Goal: Browse casually: Explore the website without a specific task or goal

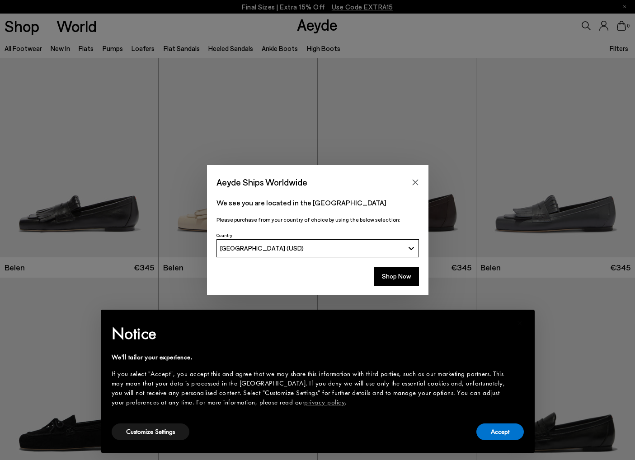
click at [392, 277] on button "Shop Now" at bounding box center [396, 276] width 45 height 19
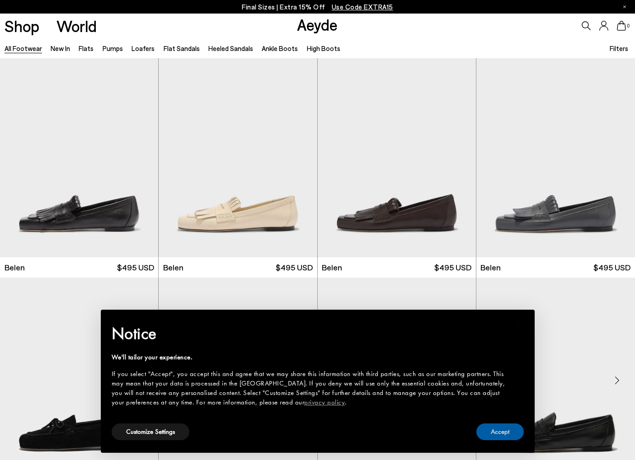
click at [514, 430] on button "Accept" at bounding box center [499, 432] width 47 height 17
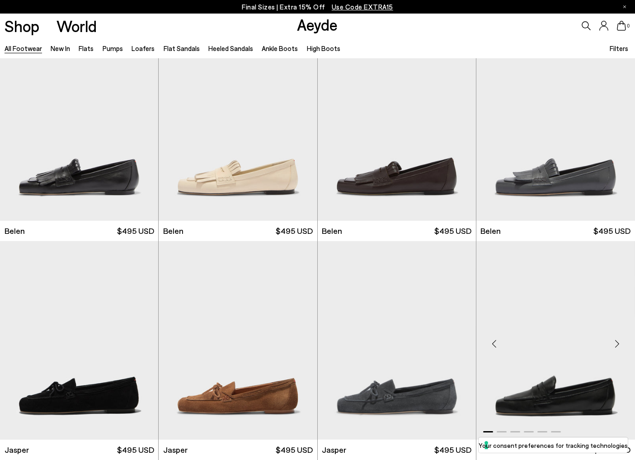
scroll to position [35, 0]
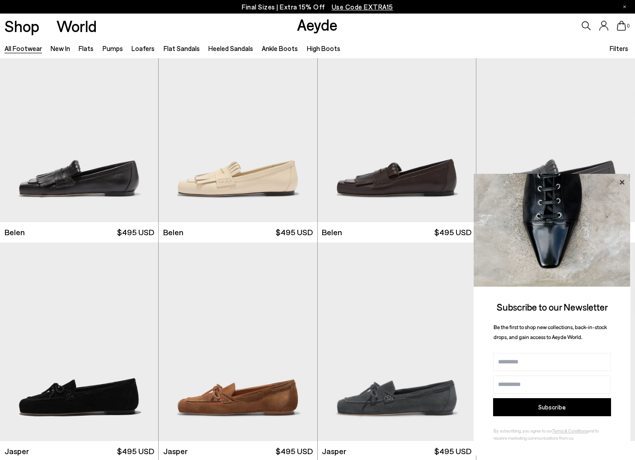
click at [621, 177] on icon at bounding box center [622, 183] width 12 height 12
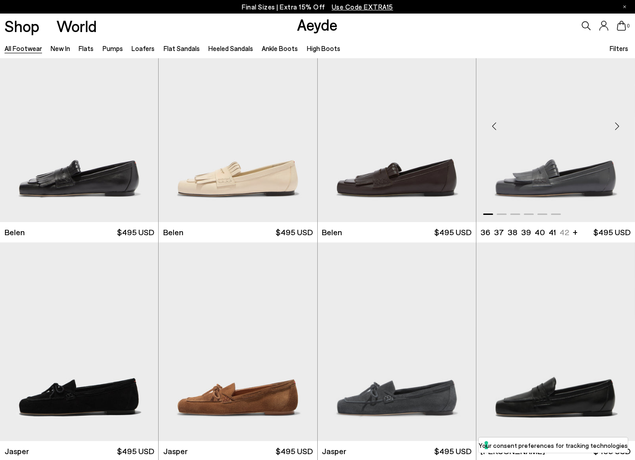
click at [617, 128] on div "Next slide" at bounding box center [616, 126] width 27 height 27
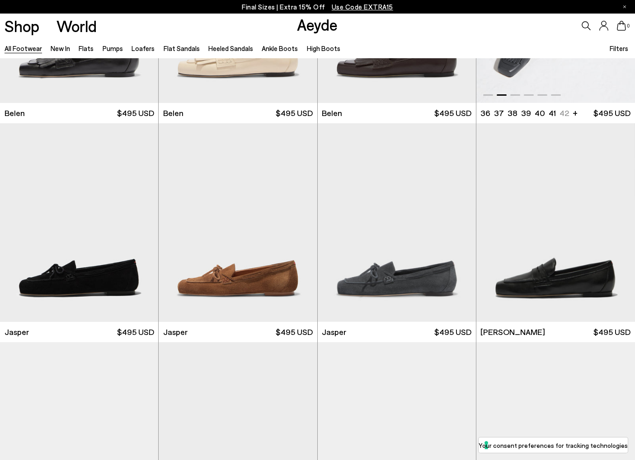
scroll to position [155, 0]
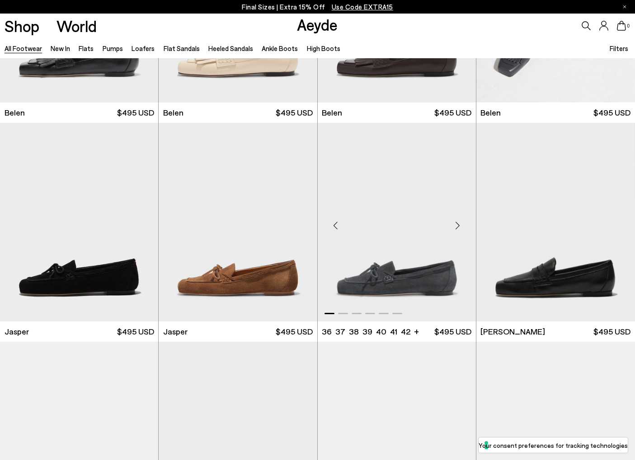
click at [464, 227] on div "Next slide" at bounding box center [457, 225] width 27 height 27
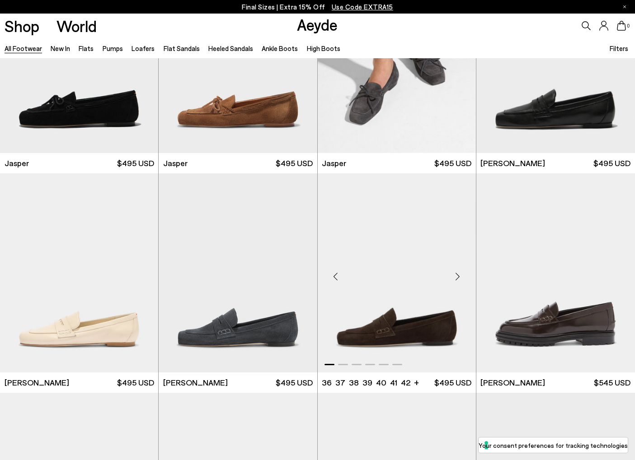
scroll to position [318, 0]
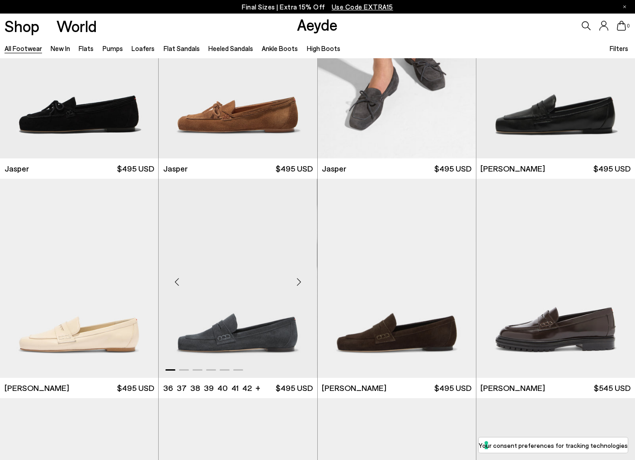
click at [302, 286] on div "Next slide" at bounding box center [298, 281] width 27 height 27
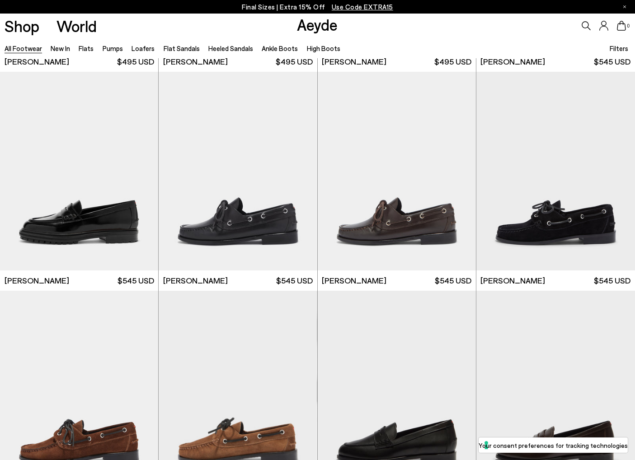
scroll to position [662, 0]
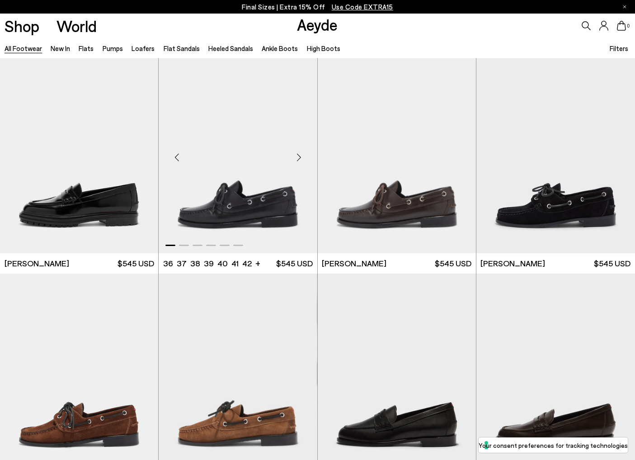
click at [296, 158] on div "Next slide" at bounding box center [298, 157] width 27 height 27
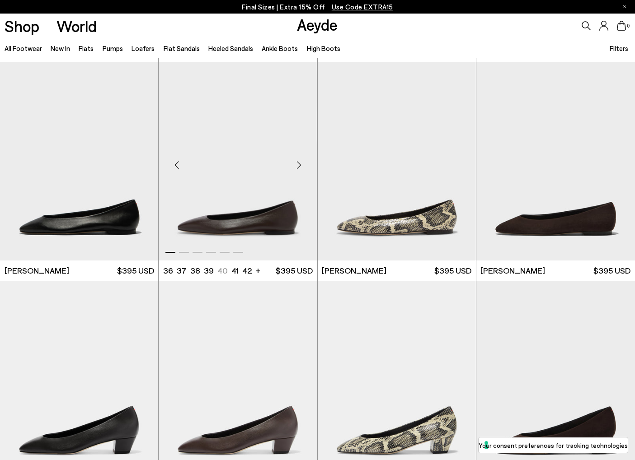
scroll to position [1313, 0]
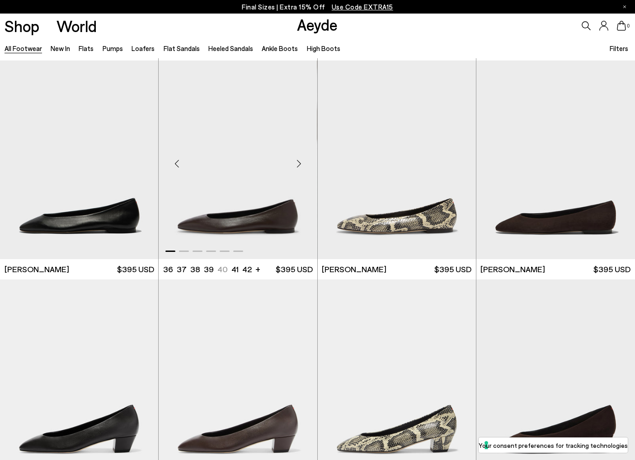
click at [303, 167] on div "Next slide" at bounding box center [298, 163] width 27 height 27
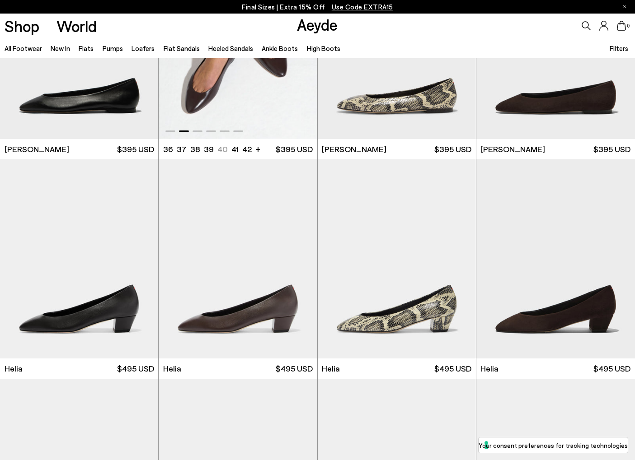
scroll to position [1440, 0]
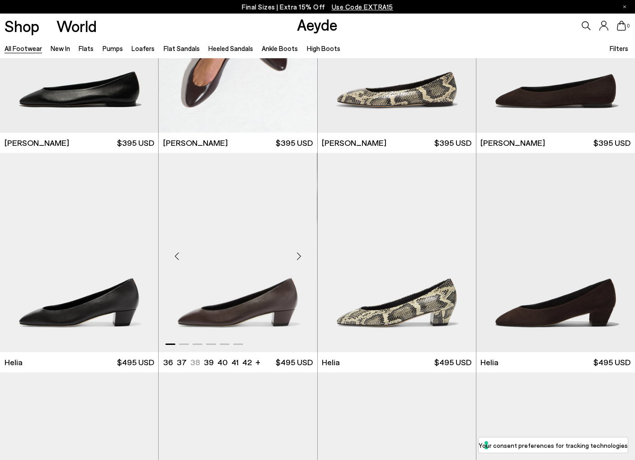
click at [305, 256] on div "Next slide" at bounding box center [298, 256] width 27 height 27
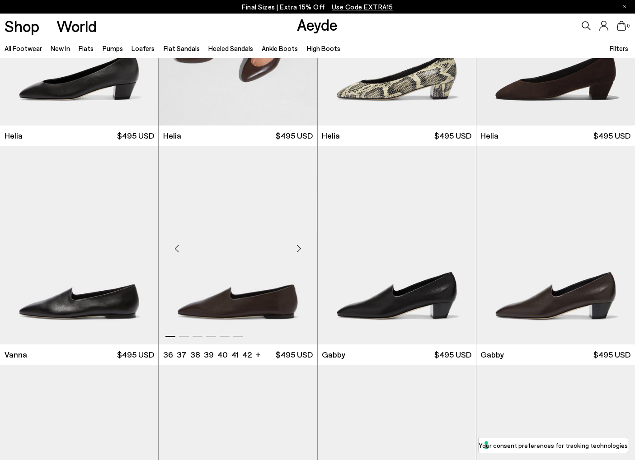
scroll to position [1663, 0]
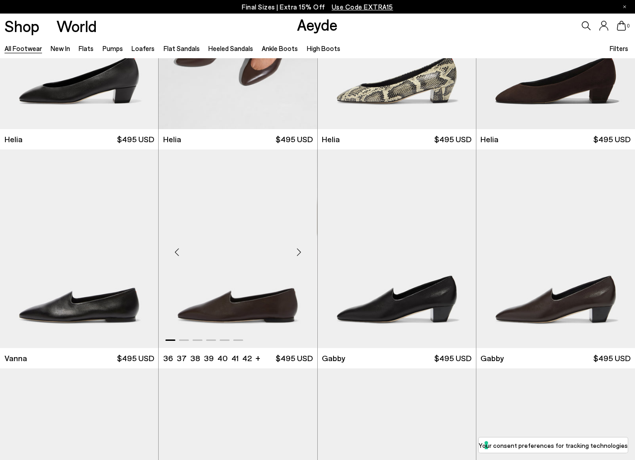
click at [302, 248] on div "Next slide" at bounding box center [298, 252] width 27 height 27
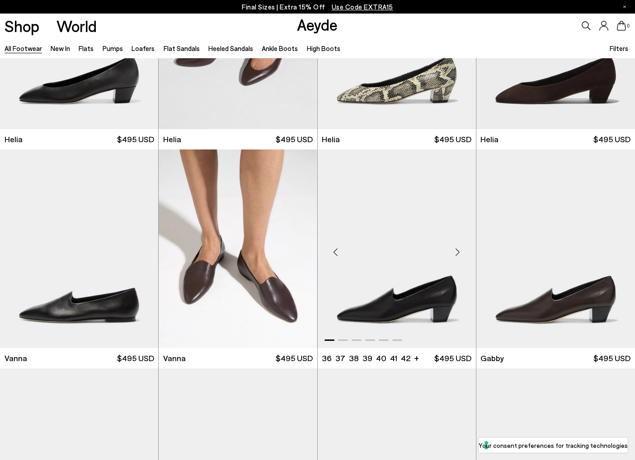
click at [454, 246] on div "Next slide" at bounding box center [457, 252] width 27 height 27
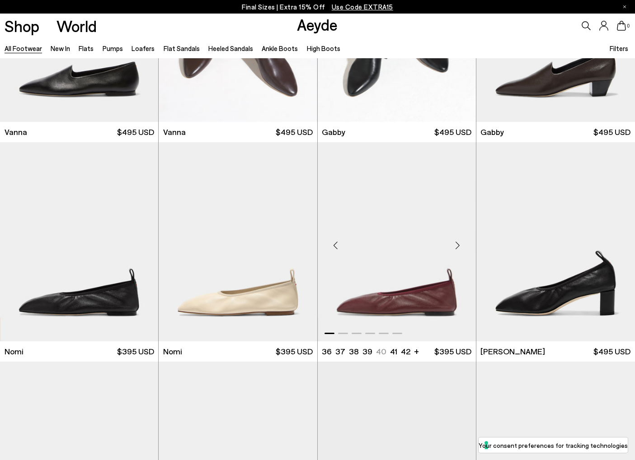
scroll to position [1891, 0]
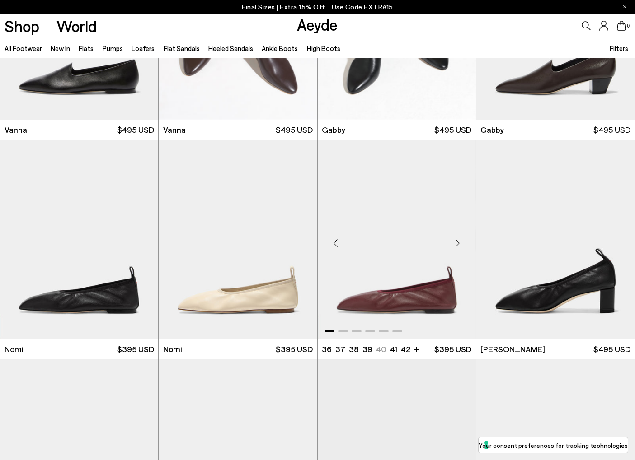
click at [458, 248] on div "Next slide" at bounding box center [457, 242] width 27 height 27
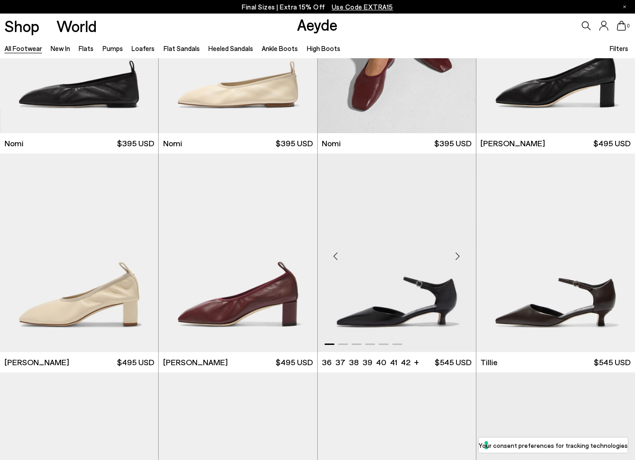
scroll to position [2100, 0]
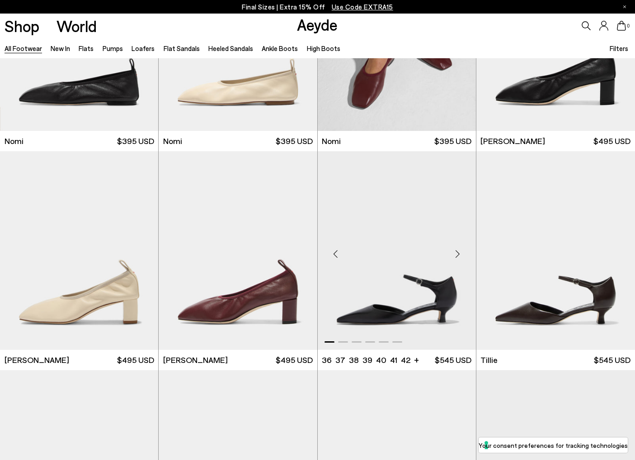
click at [455, 248] on div "Next slide" at bounding box center [457, 254] width 27 height 27
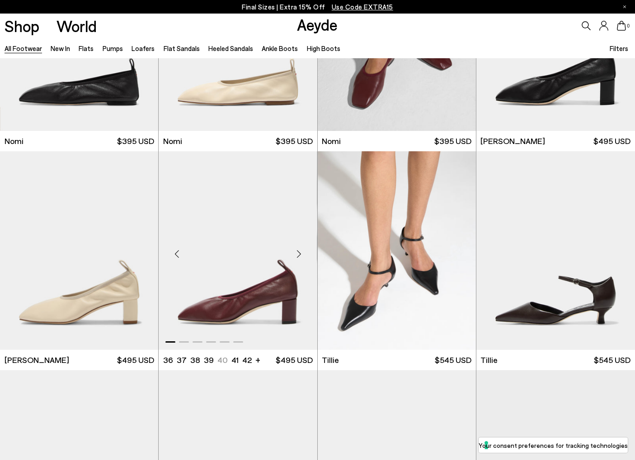
click at [297, 251] on div "Next slide" at bounding box center [298, 254] width 27 height 27
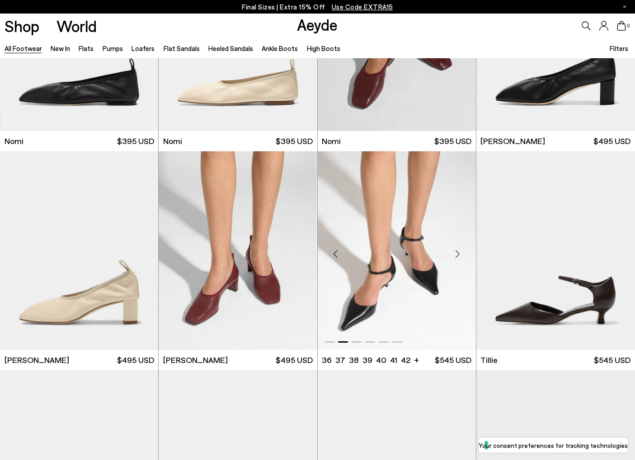
click at [453, 251] on div "Next slide" at bounding box center [457, 254] width 27 height 27
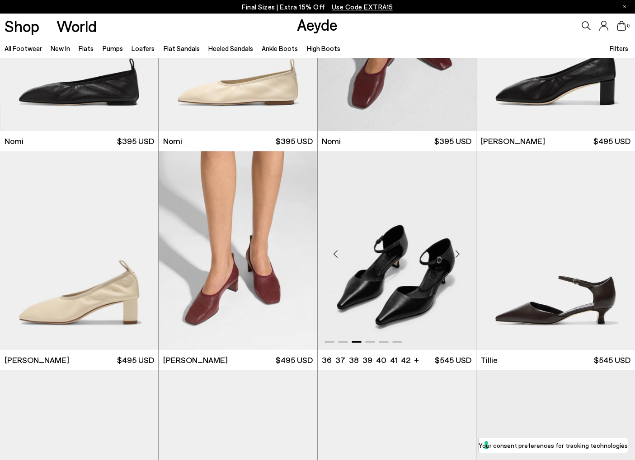
click at [453, 251] on div "Next slide" at bounding box center [457, 254] width 27 height 27
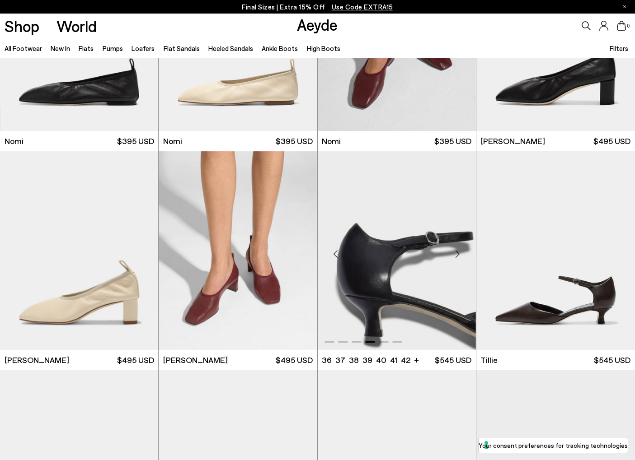
click at [453, 251] on div "Next slide" at bounding box center [457, 254] width 27 height 27
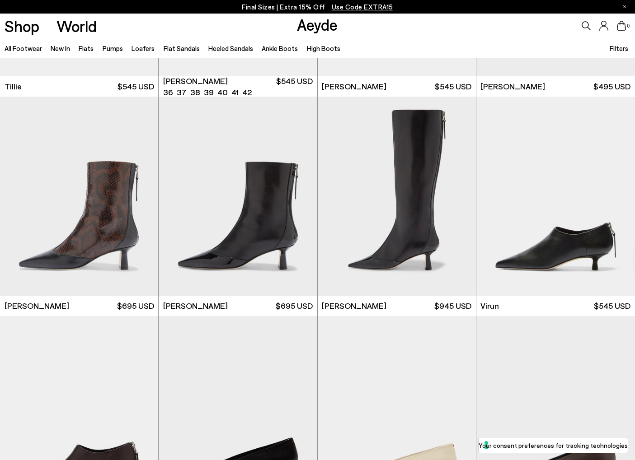
scroll to position [2593, 0]
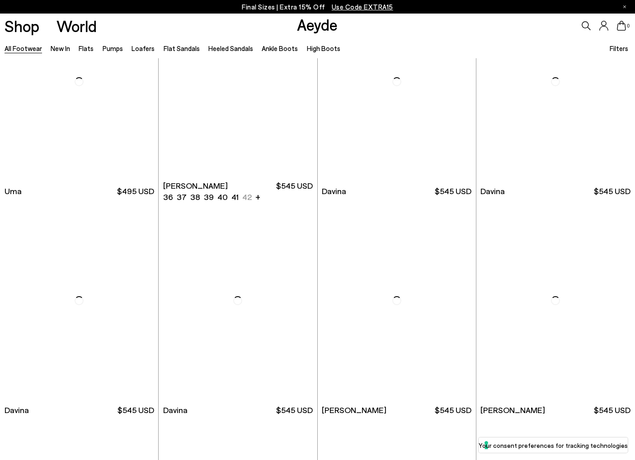
scroll to position [4900, 0]
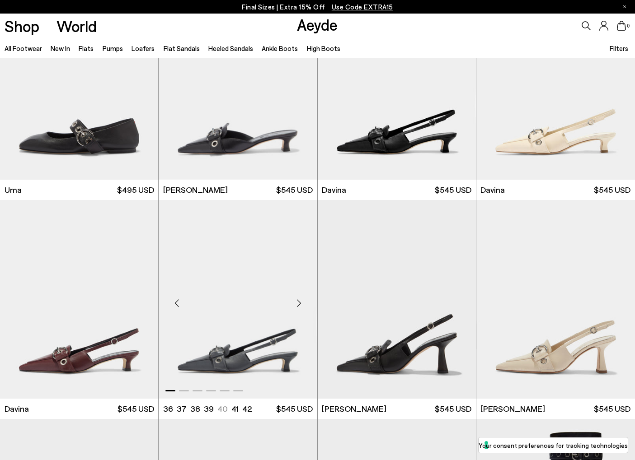
click at [295, 300] on div "Next slide" at bounding box center [298, 302] width 27 height 27
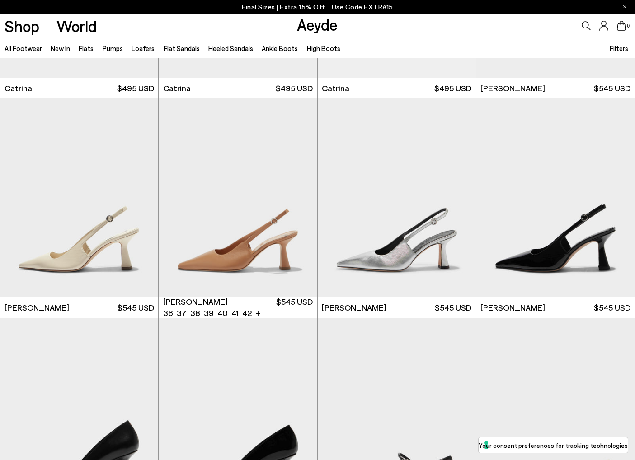
scroll to position [6100, 0]
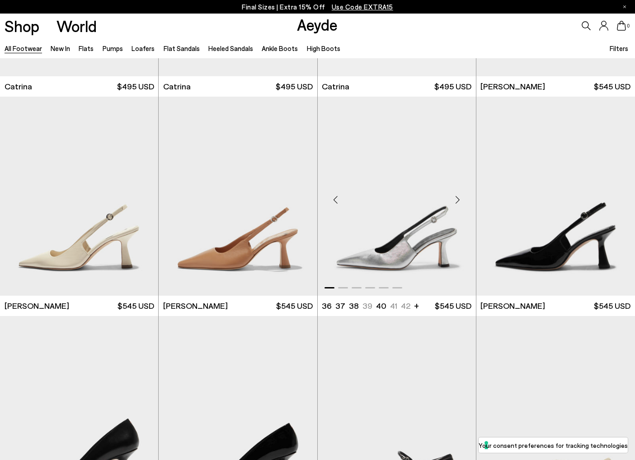
click at [459, 202] on div "Next slide" at bounding box center [457, 199] width 27 height 27
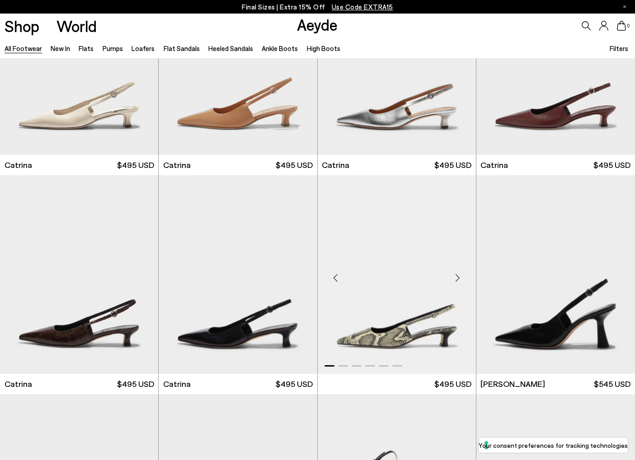
scroll to position [5744, 0]
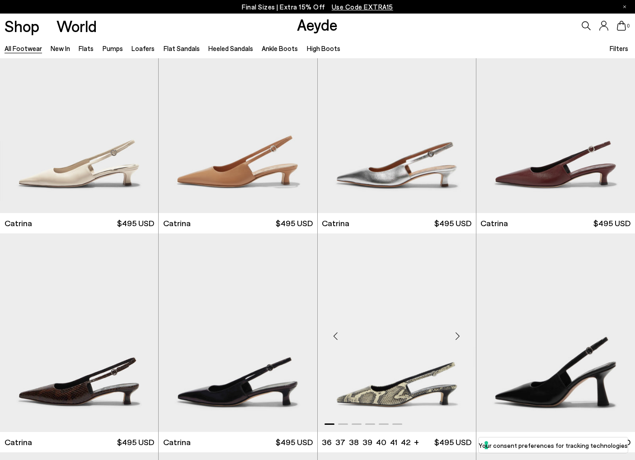
click at [459, 335] on div "Next slide" at bounding box center [457, 336] width 27 height 27
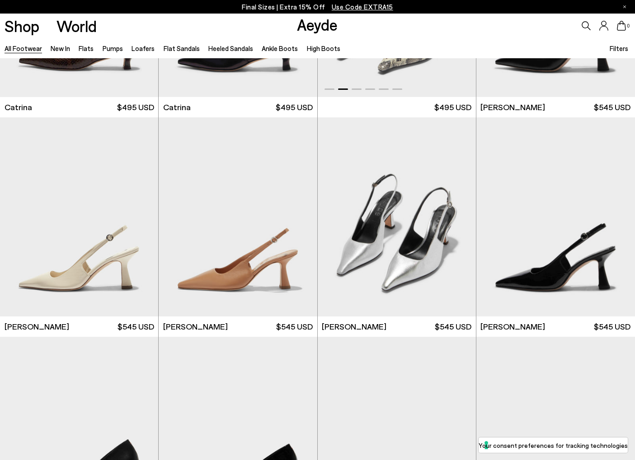
scroll to position [6339, 0]
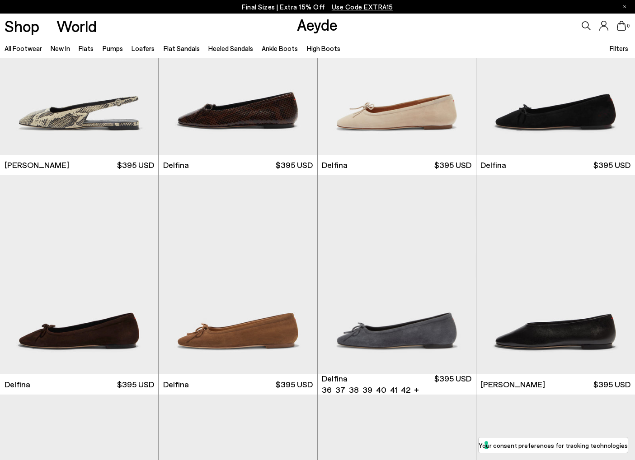
scroll to position [7775, 0]
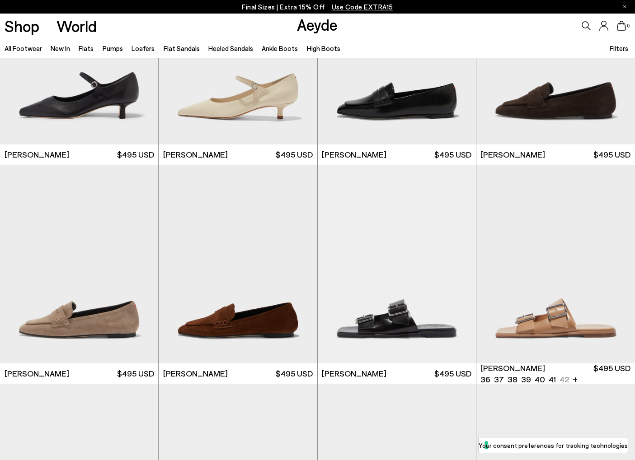
scroll to position [8884, 0]
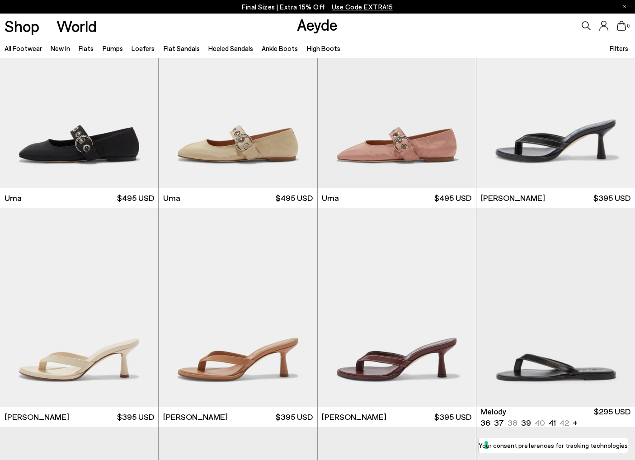
scroll to position [9935, 0]
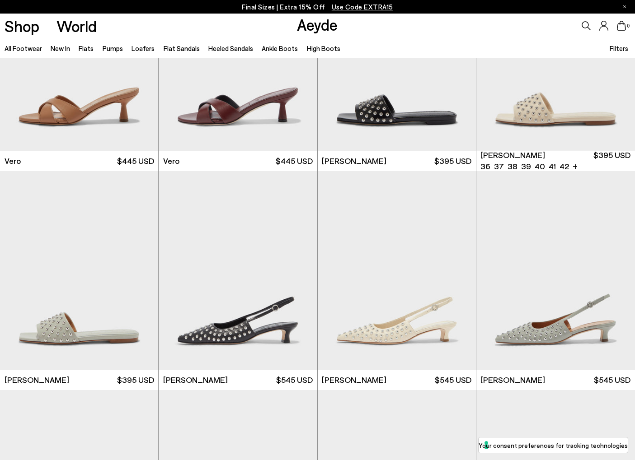
scroll to position [10631, 0]
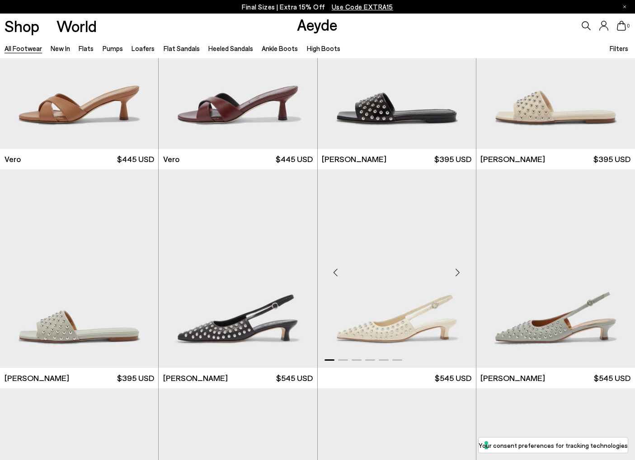
click at [336, 270] on div "Previous slide" at bounding box center [335, 272] width 27 height 27
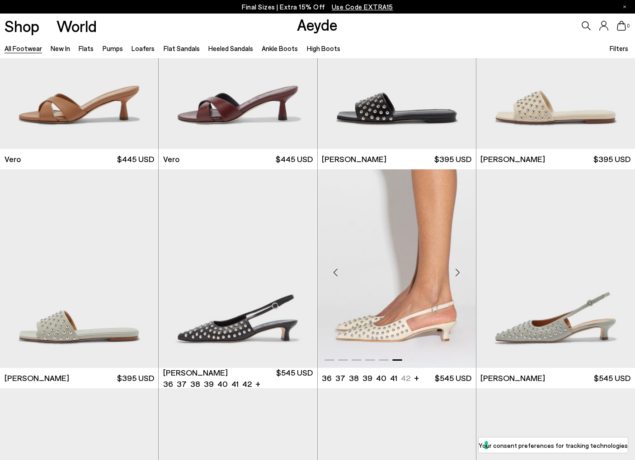
click at [337, 275] on div "Previous slide" at bounding box center [335, 272] width 27 height 27
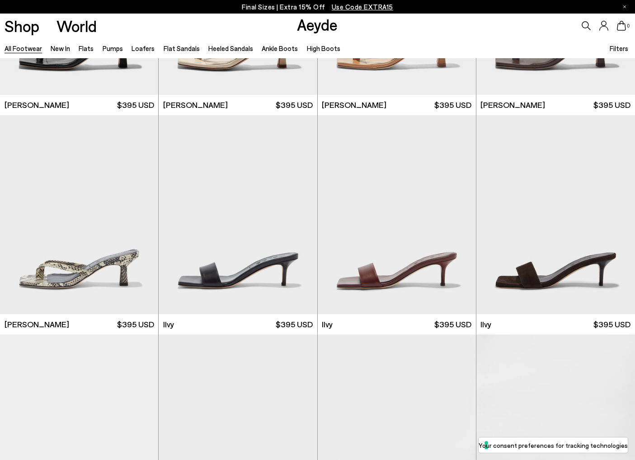
scroll to position [9368, 0]
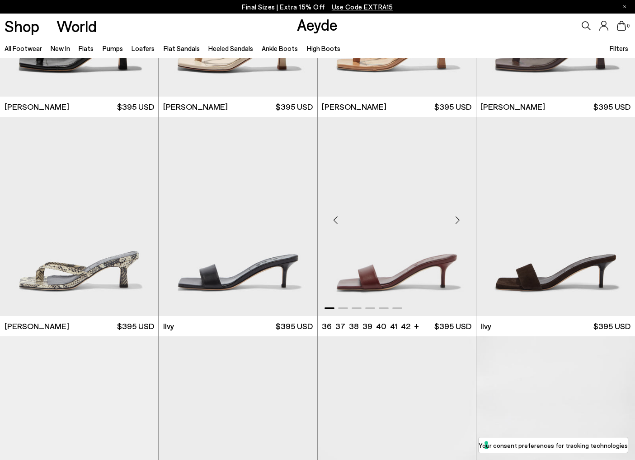
click at [453, 224] on div "Next slide" at bounding box center [457, 220] width 27 height 27
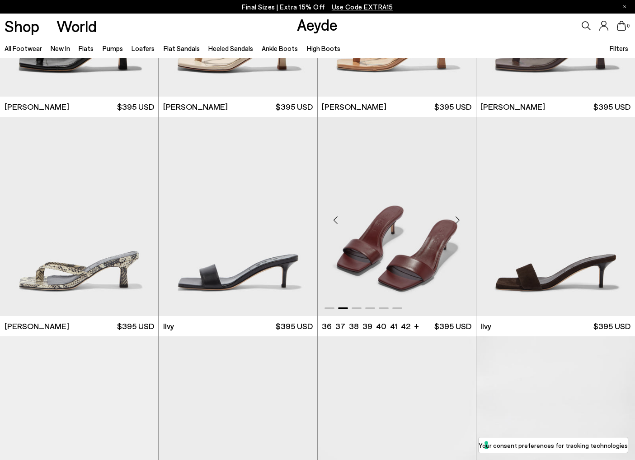
click at [453, 224] on div "Next slide" at bounding box center [457, 220] width 27 height 27
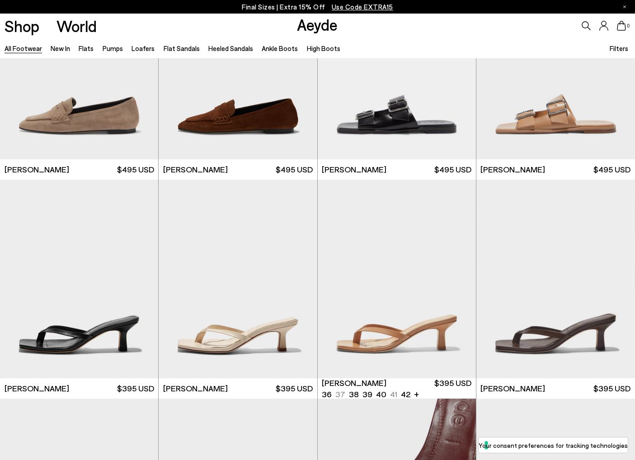
scroll to position [9086, 0]
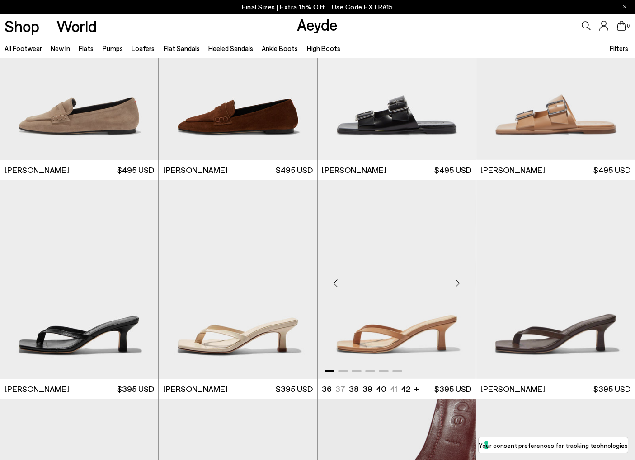
click at [462, 266] on img "1 / 6" at bounding box center [396, 279] width 158 height 199
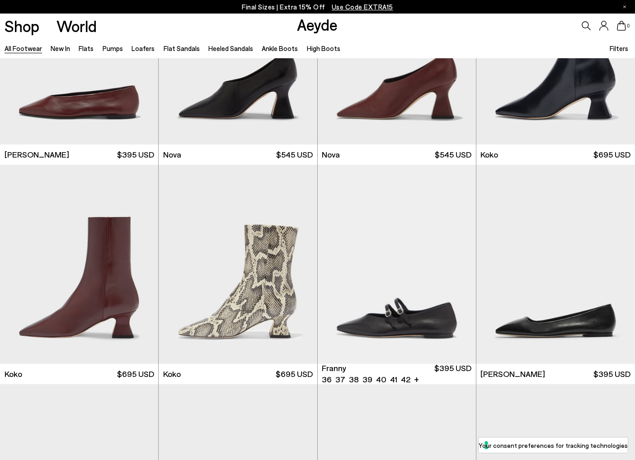
scroll to position [7126, 0]
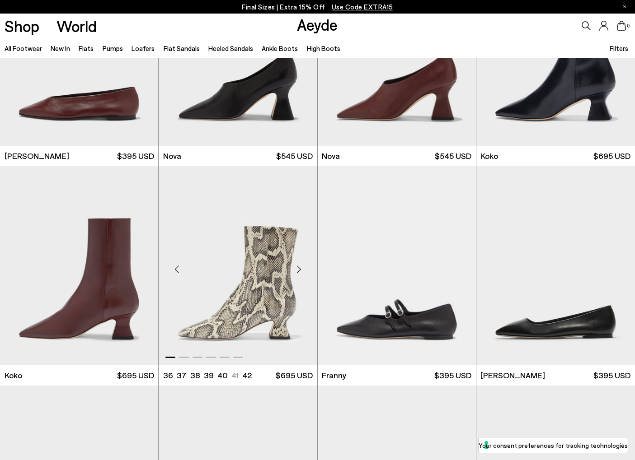
click at [298, 270] on div "Next slide" at bounding box center [298, 269] width 27 height 27
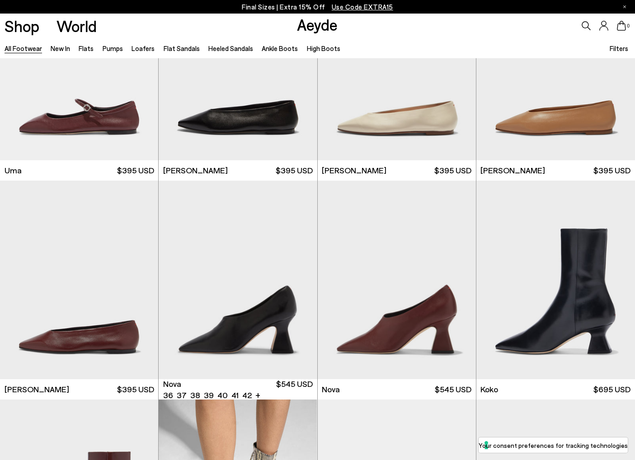
scroll to position [6892, 0]
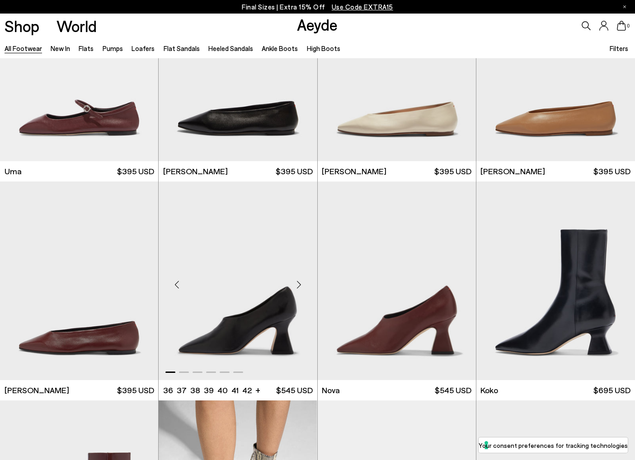
click at [296, 283] on div "Next slide" at bounding box center [298, 284] width 27 height 27
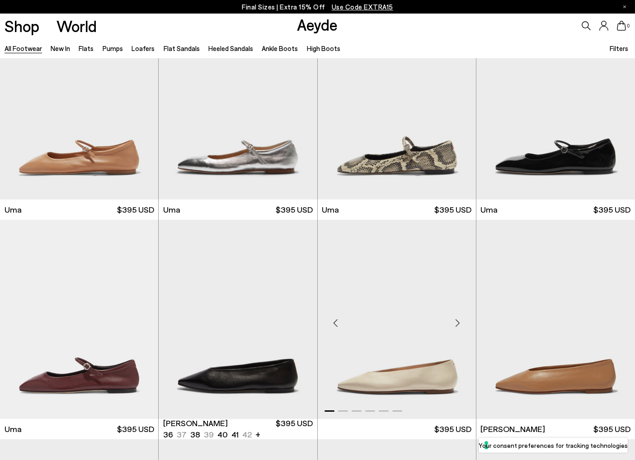
scroll to position [6561, 0]
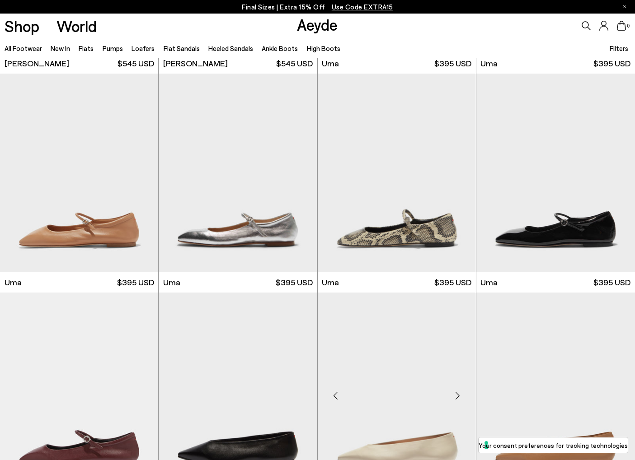
click at [458, 395] on div "Next slide" at bounding box center [457, 396] width 27 height 27
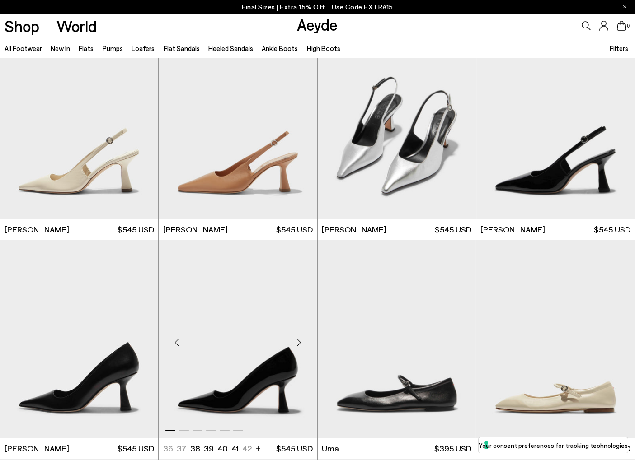
scroll to position [6206, 0]
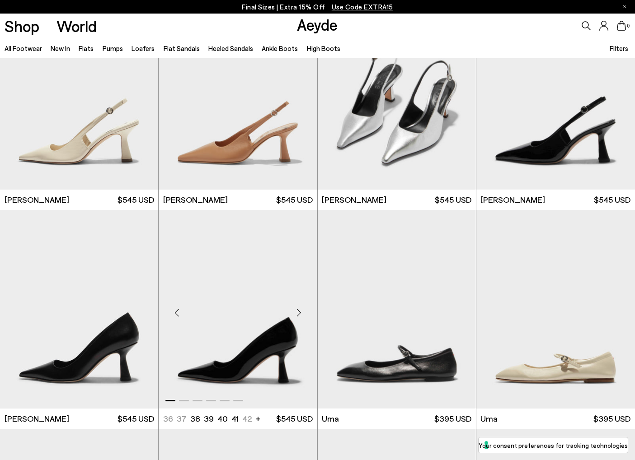
click at [296, 313] on div "Next slide" at bounding box center [298, 312] width 27 height 27
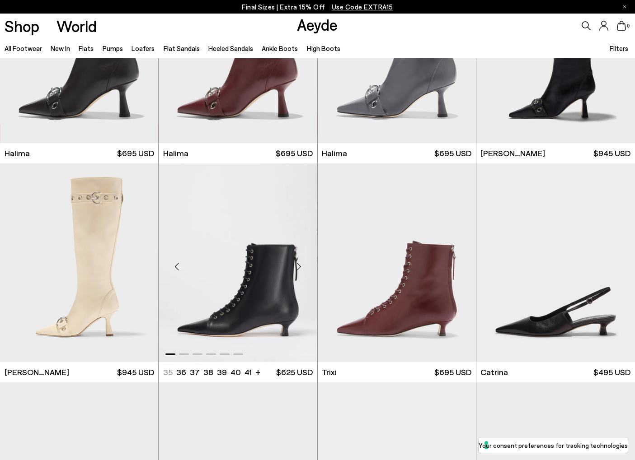
scroll to position [5372, 0]
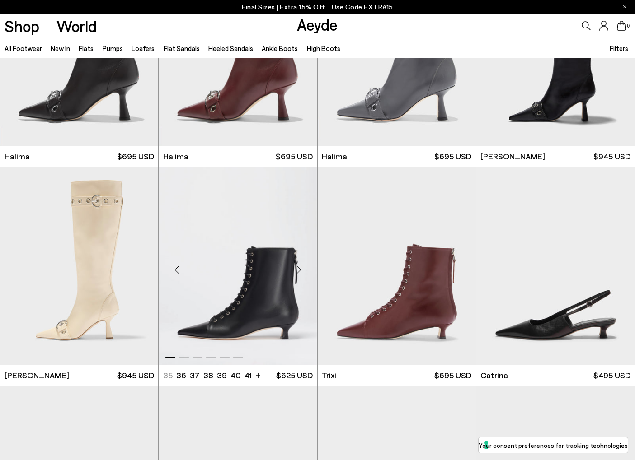
click at [298, 270] on div "Next slide" at bounding box center [298, 269] width 27 height 27
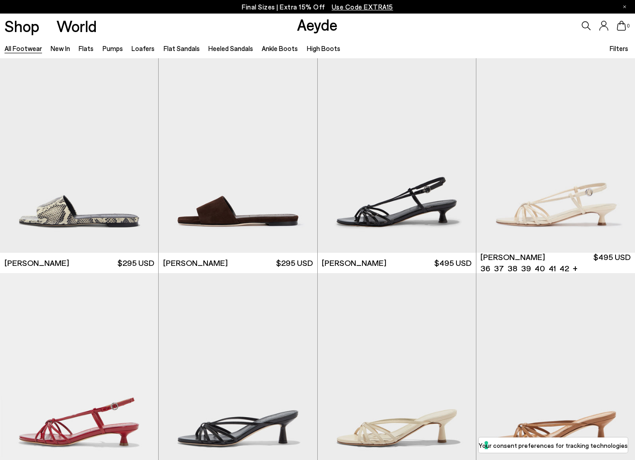
scroll to position [11844, 0]
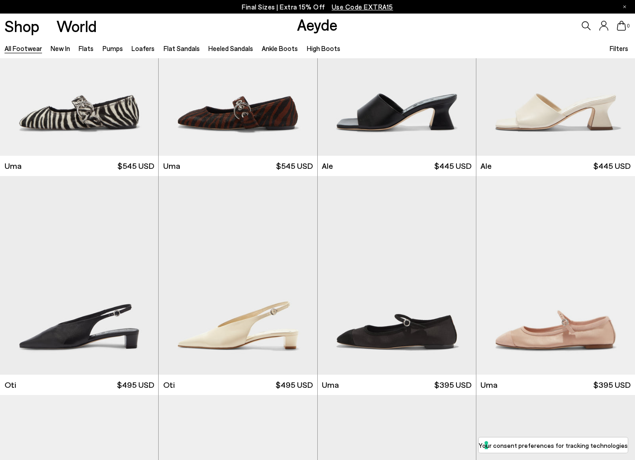
scroll to position [13264, 0]
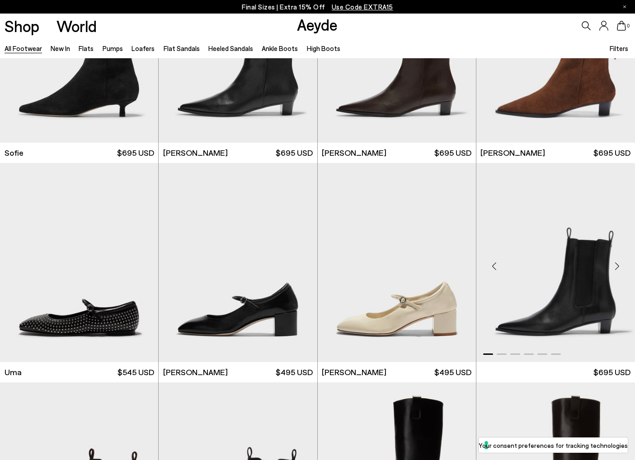
scroll to position [13925, 0]
